Goal: Find specific page/section: Find specific page/section

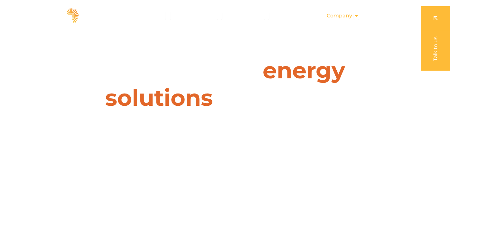
click at [356, 20] on div "Company Close Company Open Company" at bounding box center [343, 15] width 43 height 13
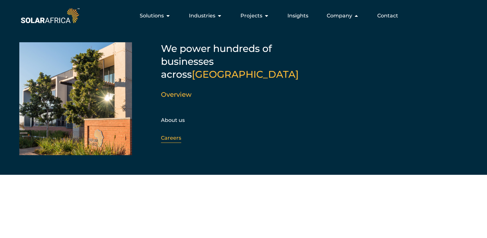
click at [172, 135] on link "Careers" at bounding box center [171, 138] width 20 height 6
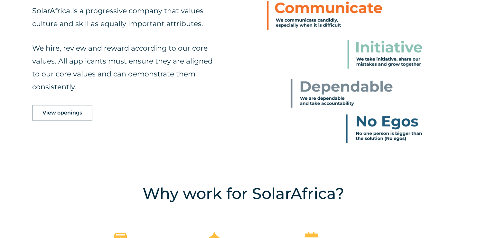
scroll to position [338, 0]
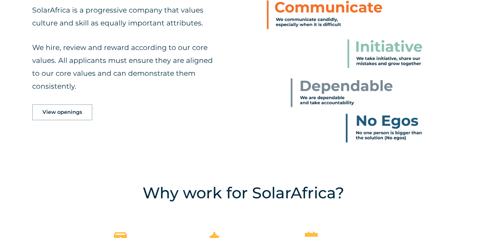
click at [76, 117] on link "View openings" at bounding box center [62, 112] width 60 height 16
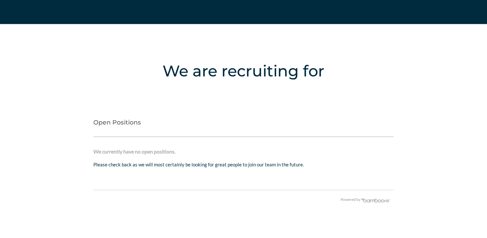
scroll to position [1284, 0]
